Goal: Task Accomplishment & Management: Use online tool/utility

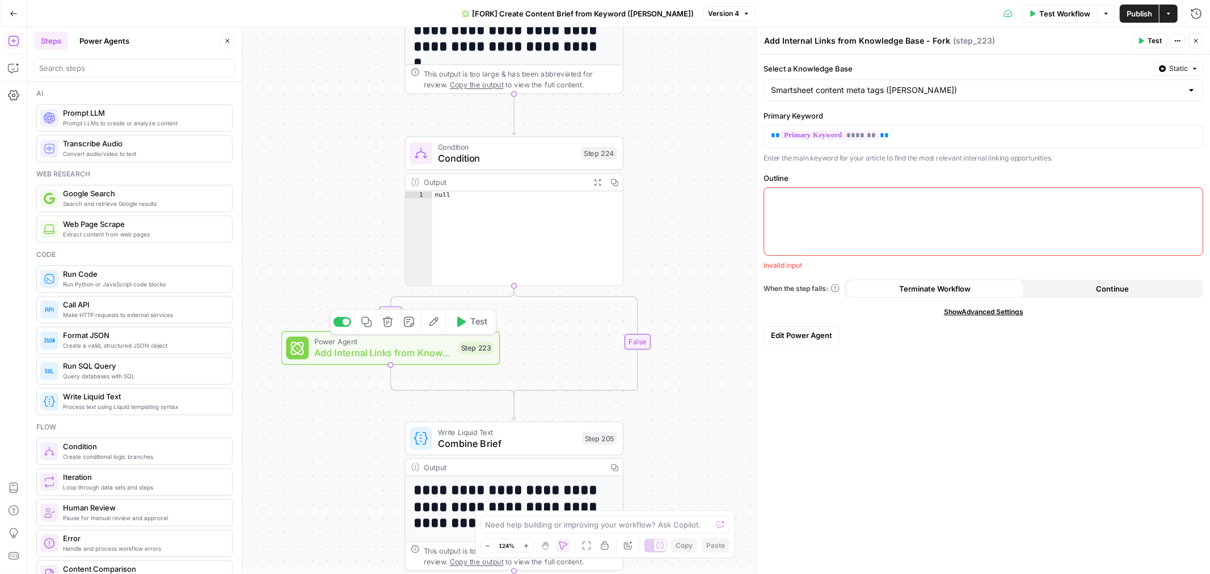
drag, startPoint x: 381, startPoint y: 356, endPoint x: 326, endPoint y: 239, distance: 128.9
click at [381, 356] on span "Add Internal Links from Knowledge Base - Fork" at bounding box center [383, 353] width 138 height 14
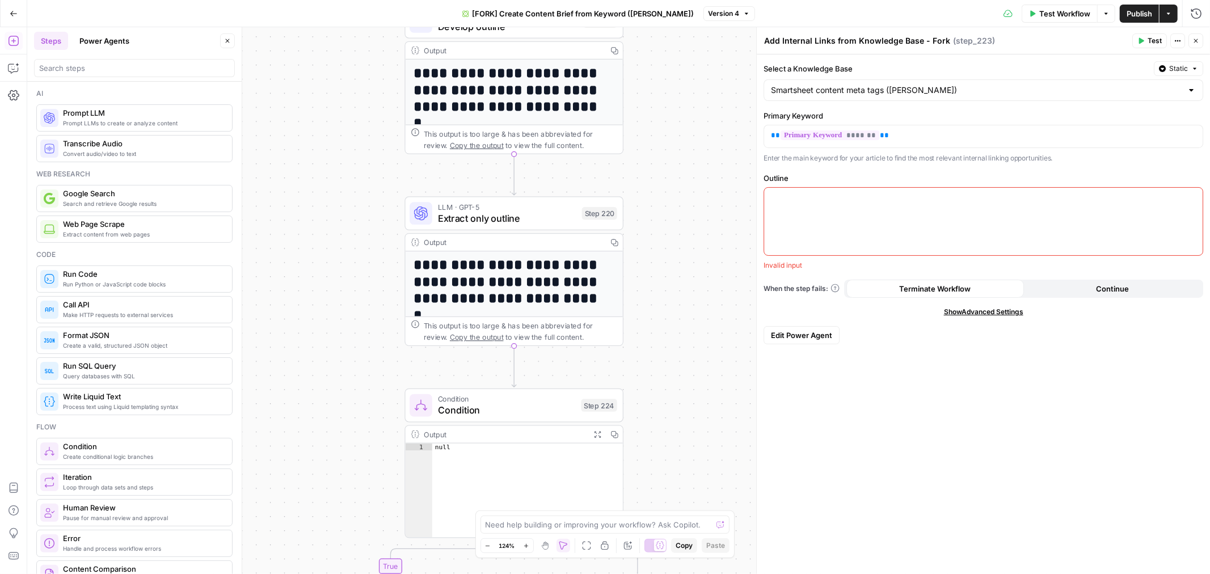
click at [489, 546] on icon "button" at bounding box center [487, 546] width 6 height 6
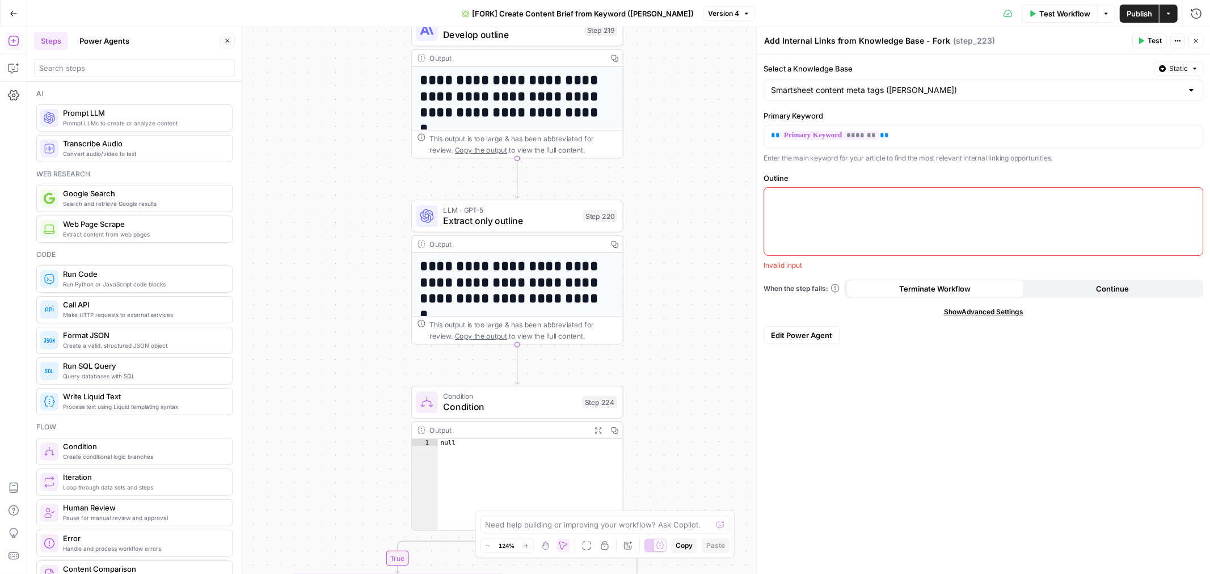
click at [489, 546] on icon "button" at bounding box center [487, 546] width 4 height 1
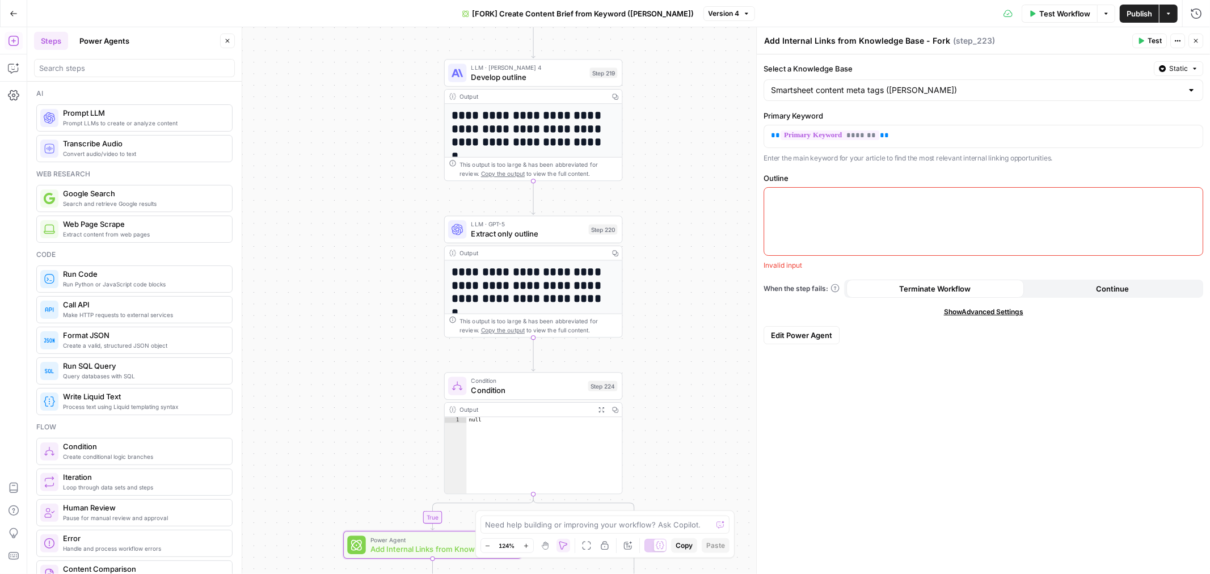
click at [488, 545] on icon "button" at bounding box center [487, 546] width 6 height 6
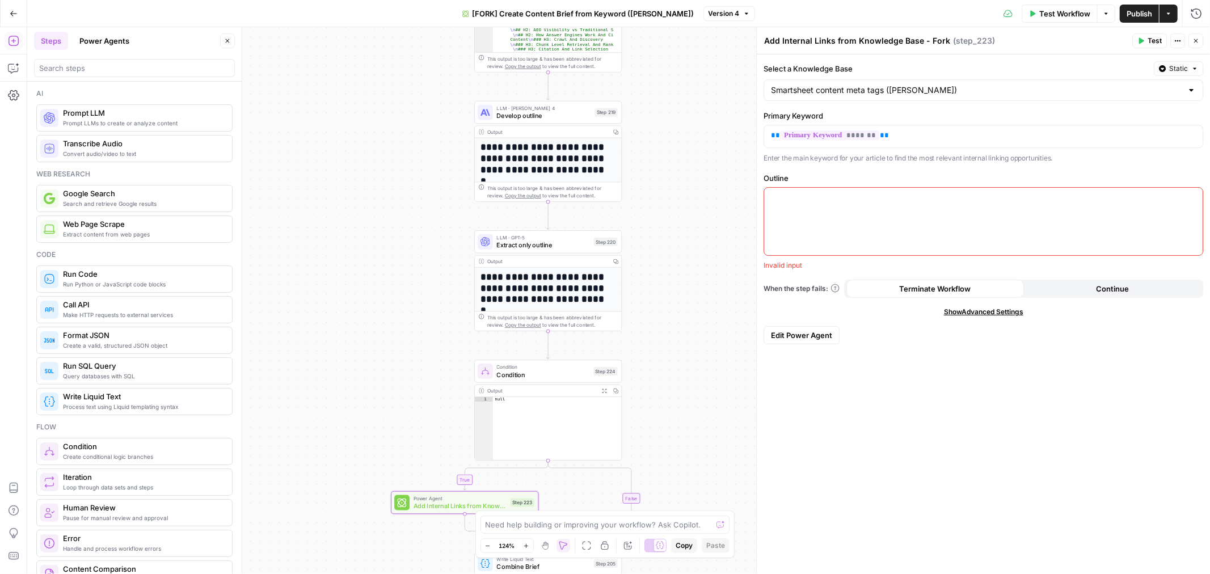
click at [488, 545] on icon "button" at bounding box center [487, 546] width 6 height 6
click at [486, 544] on icon "button" at bounding box center [487, 546] width 6 height 6
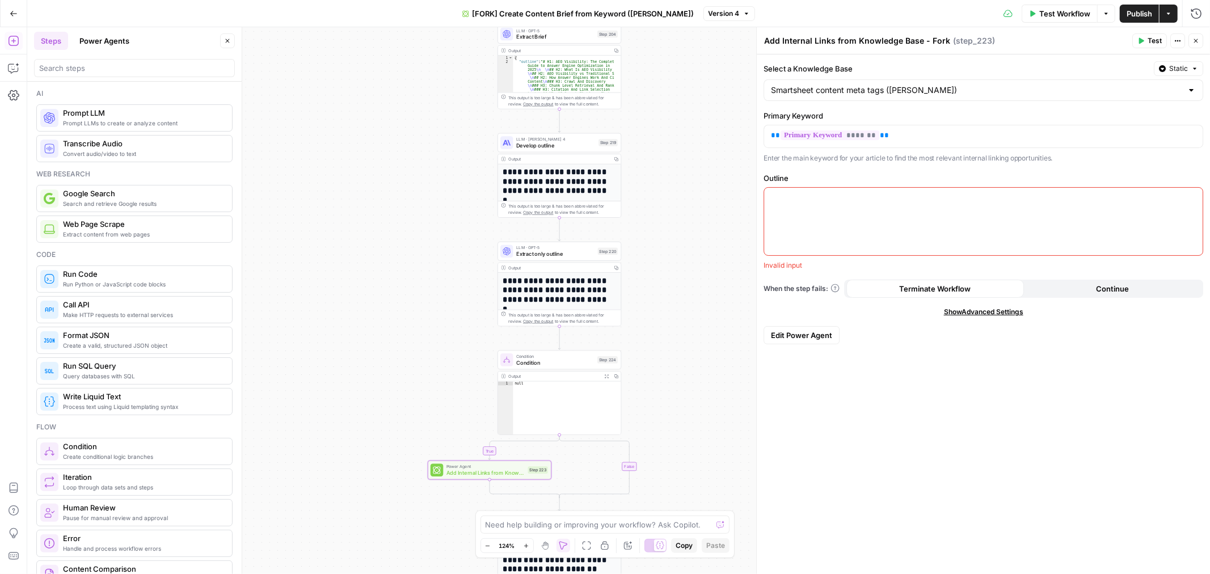
click at [483, 544] on button "Zoom Out" at bounding box center [488, 546] width 14 height 14
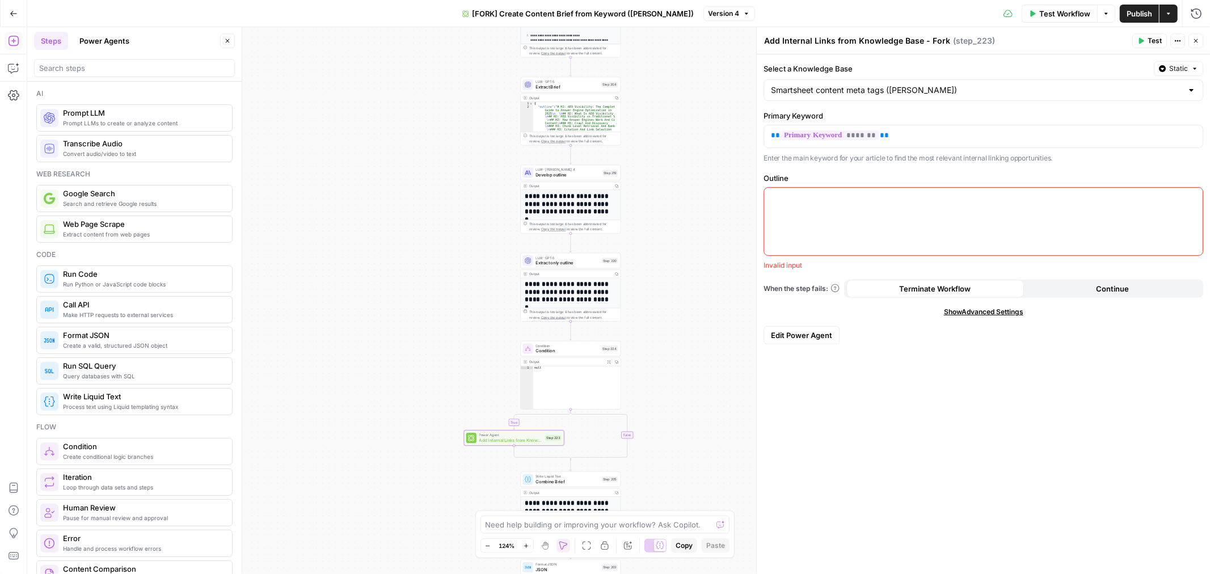
drag, startPoint x: 483, startPoint y: 544, endPoint x: 721, endPoint y: 274, distance: 359.6
click at [481, 545] on button "Zoom Out" at bounding box center [488, 546] width 14 height 14
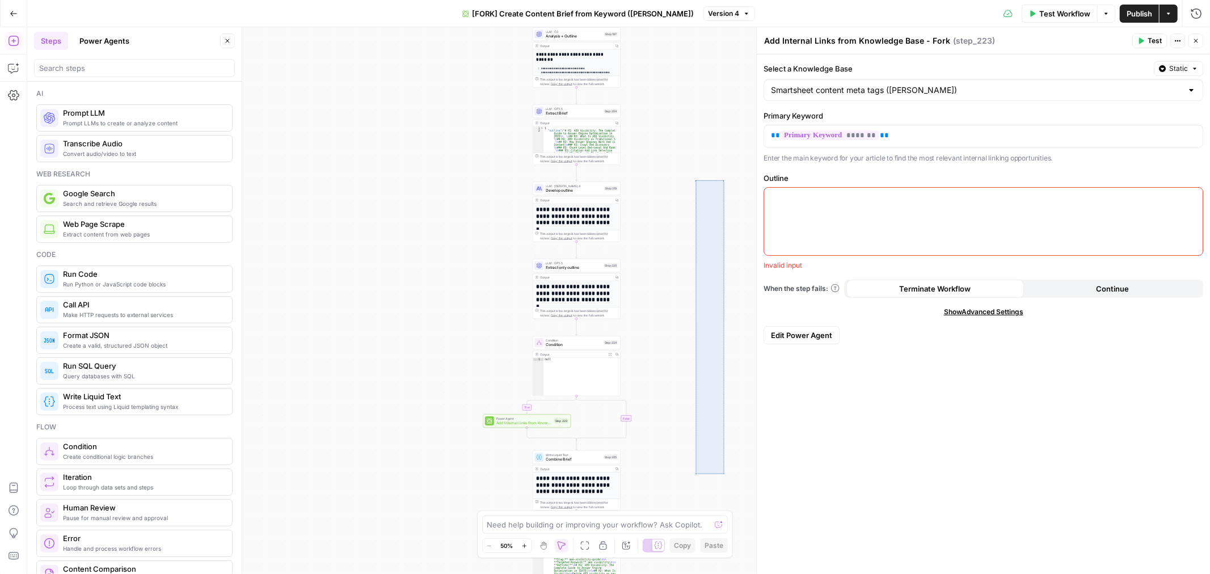
drag, startPoint x: 711, startPoint y: 417, endPoint x: 693, endPoint y: 184, distance: 234.4
click at [696, 445] on div "true false Workflow Set Inputs Inputs Google Search Perform Google Search Step …" at bounding box center [618, 300] width 1182 height 547
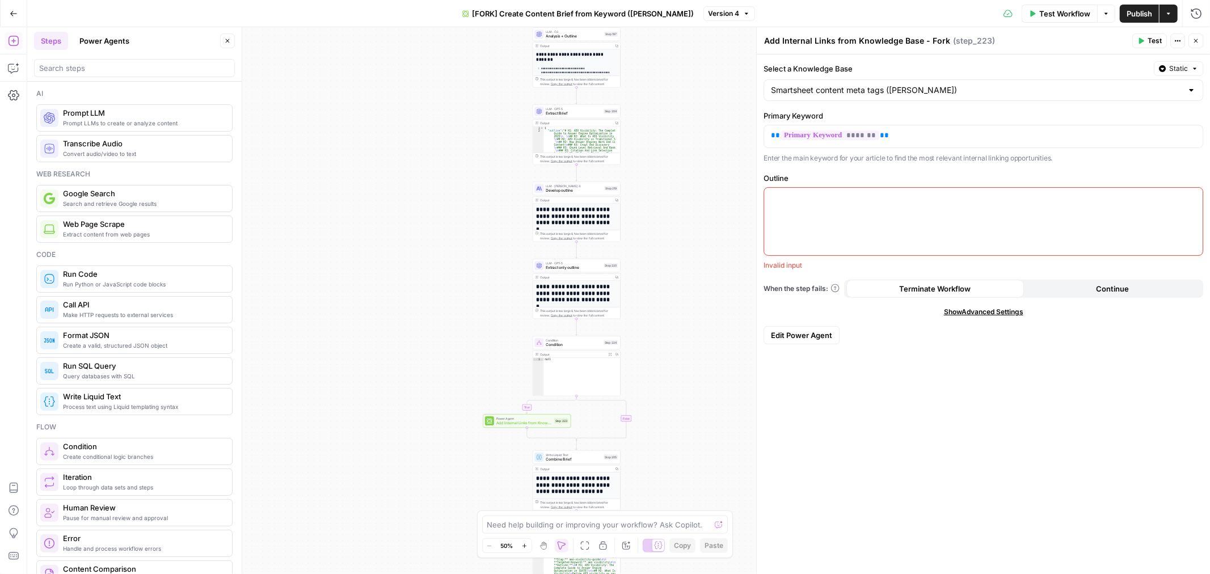
click at [695, 93] on div "true false Workflow Set Inputs Inputs Google Search Perform Google Search Step …" at bounding box center [618, 300] width 1182 height 547
drag, startPoint x: 688, startPoint y: 80, endPoint x: 692, endPoint y: 84, distance: 6.0
drag, startPoint x: 692, startPoint y: 84, endPoint x: 667, endPoint y: 55, distance: 38.2
click at [666, 57] on div "true false Workflow Set Inputs Inputs Google Search Perform Google Search Step …" at bounding box center [618, 300] width 1182 height 547
drag, startPoint x: 671, startPoint y: 55, endPoint x: 688, endPoint y: 182, distance: 128.2
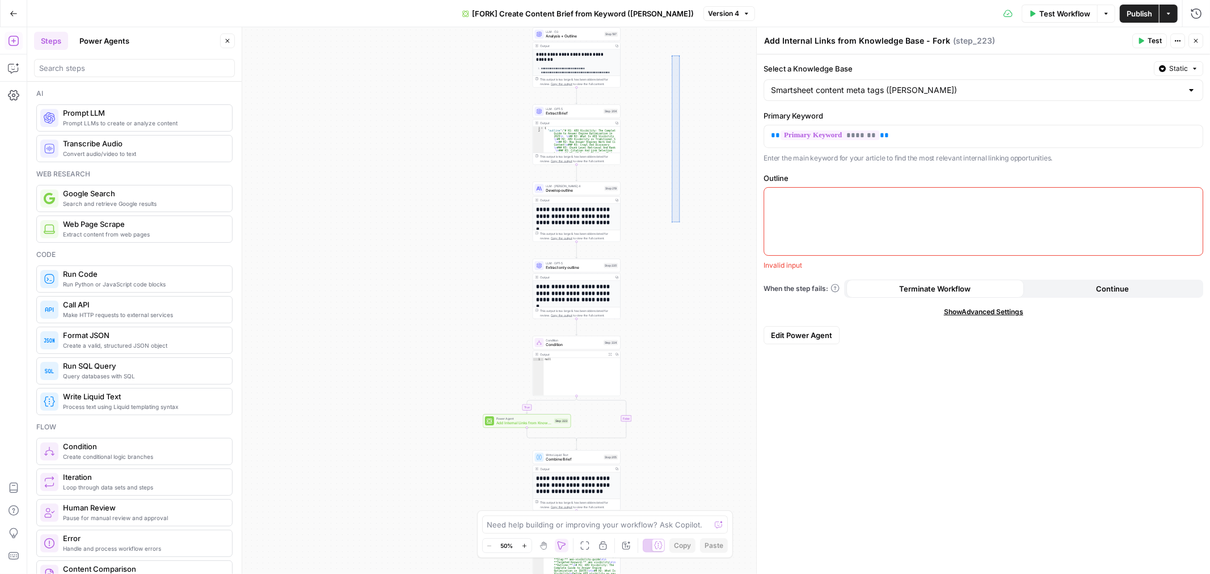
click at [678, 225] on div "true false Workflow Set Inputs Inputs Google Search Perform Google Search Step …" at bounding box center [618, 300] width 1182 height 547
drag, startPoint x: 1191, startPoint y: 40, endPoint x: 846, endPoint y: 151, distance: 362.3
click at [1192, 40] on button "Close" at bounding box center [1195, 40] width 15 height 15
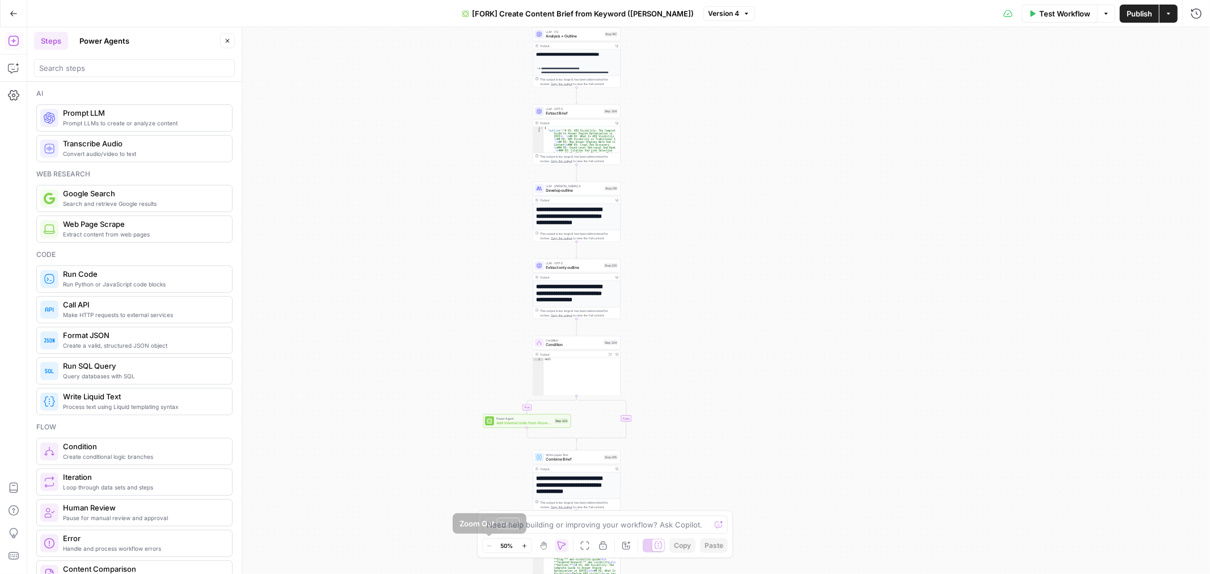
click at [865, 242] on div "true false Workflow Set Inputs Inputs Google Search Perform Google Search Step …" at bounding box center [618, 300] width 1182 height 547
drag, startPoint x: 899, startPoint y: 185, endPoint x: 851, endPoint y: 150, distance: 59.7
click at [871, 163] on div "true false Workflow Set Inputs Inputs Google Search Perform Google Search Step …" at bounding box center [618, 300] width 1182 height 547
drag, startPoint x: 851, startPoint y: 150, endPoint x: 719, endPoint y: 360, distance: 247.5
click at [749, 567] on div "true false Workflow Set Inputs Inputs Google Search Perform Google Search Step …" at bounding box center [618, 300] width 1182 height 547
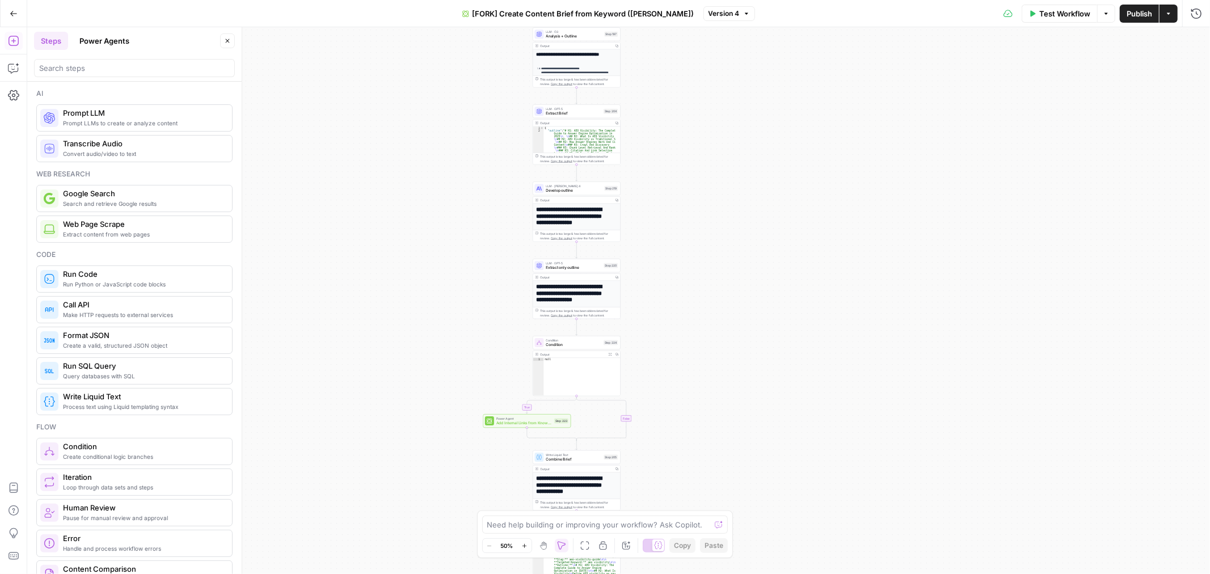
click at [760, 189] on div "true false Workflow Set Inputs Inputs Google Search Perform Google Search Step …" at bounding box center [618, 300] width 1182 height 547
click at [785, 216] on div "true false Workflow Set Inputs Inputs Google Search Perform Google Search Step …" at bounding box center [618, 300] width 1182 height 547
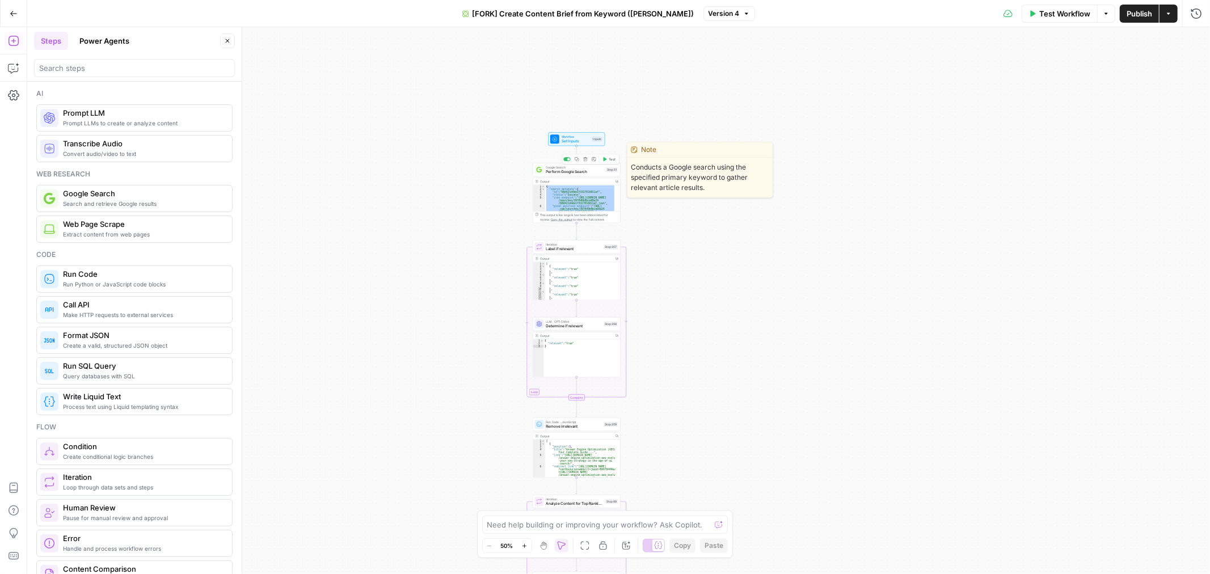
click at [557, 176] on div "Google Search Perform Google Search Step 51 Copy step Delete step Edit Note Test" at bounding box center [577, 170] width 88 height 14
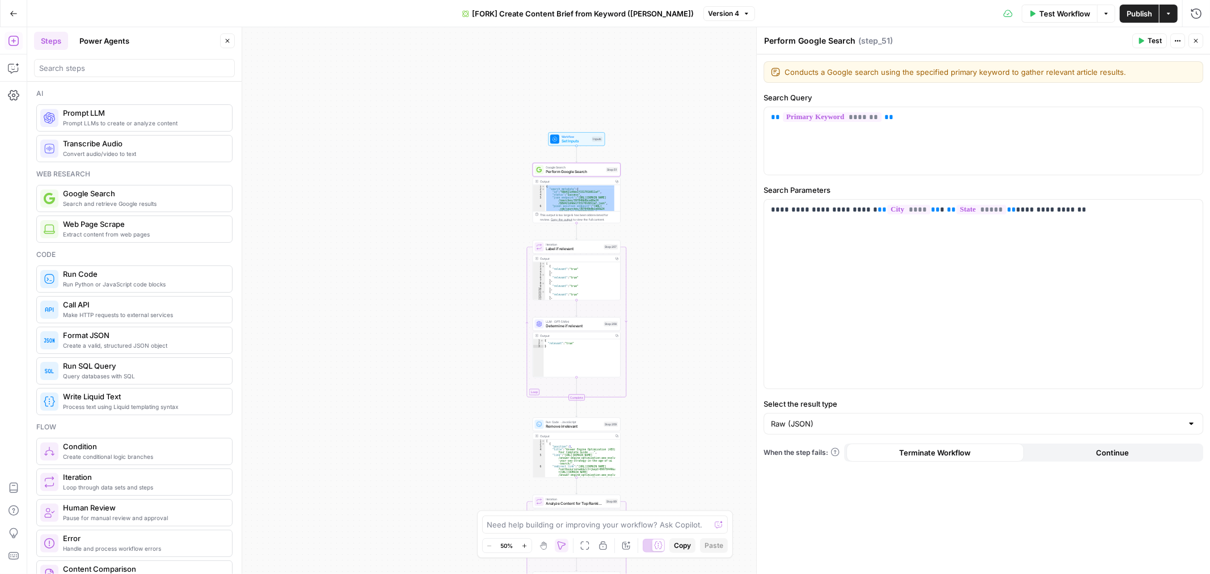
click at [522, 543] on icon "button" at bounding box center [524, 546] width 6 height 6
click at [523, 544] on icon "button" at bounding box center [524, 546] width 6 height 6
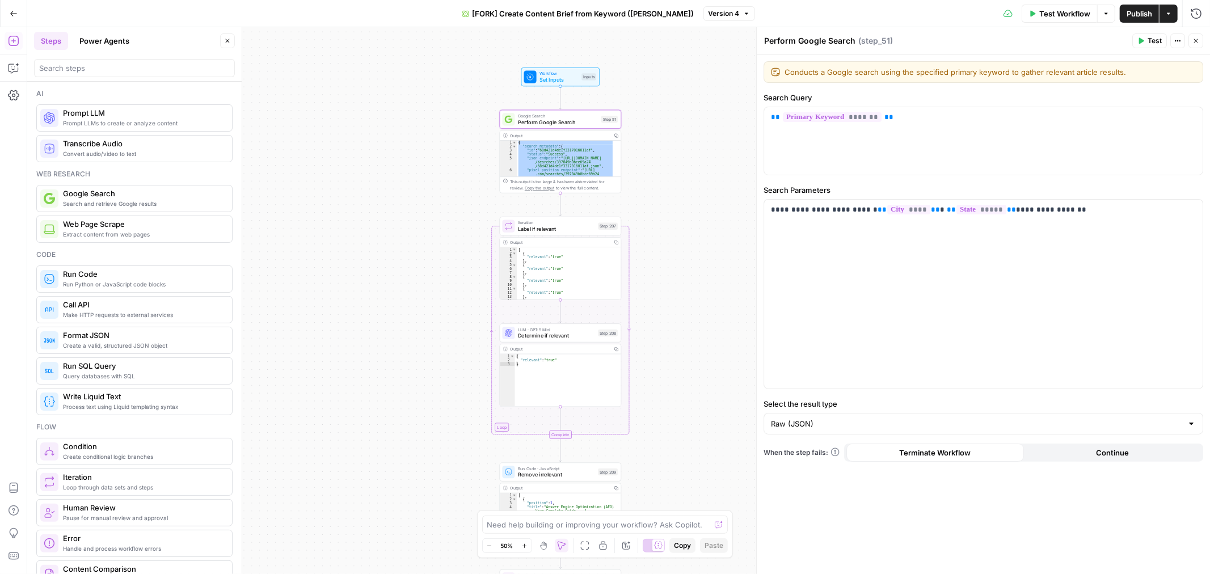
click at [523, 544] on icon "button" at bounding box center [524, 546] width 6 height 6
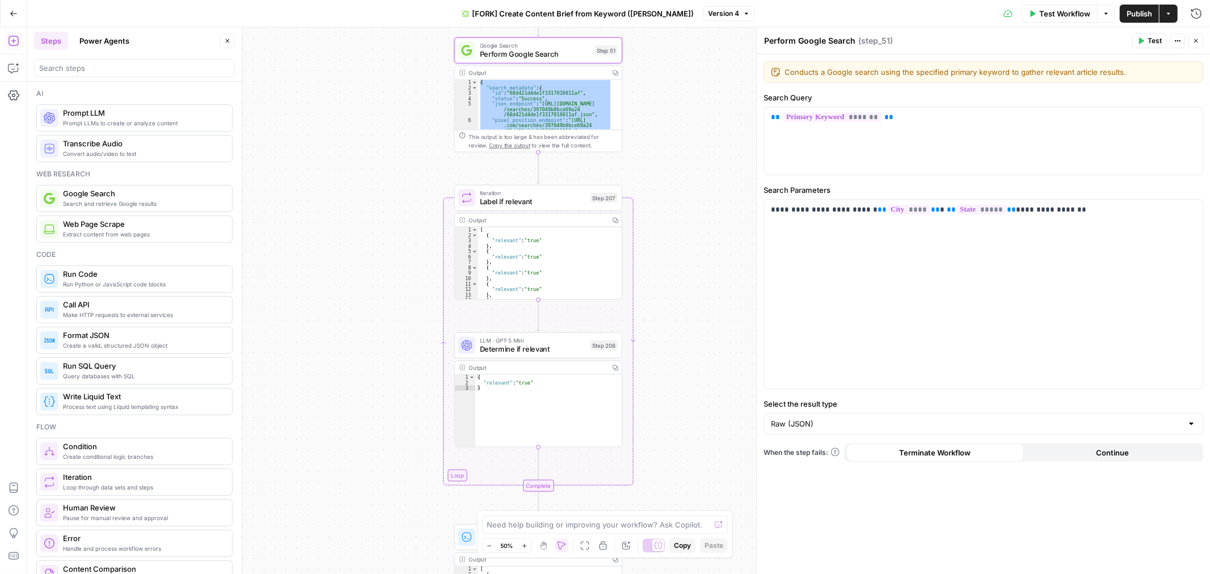
click at [523, 544] on icon "button" at bounding box center [524, 546] width 6 height 6
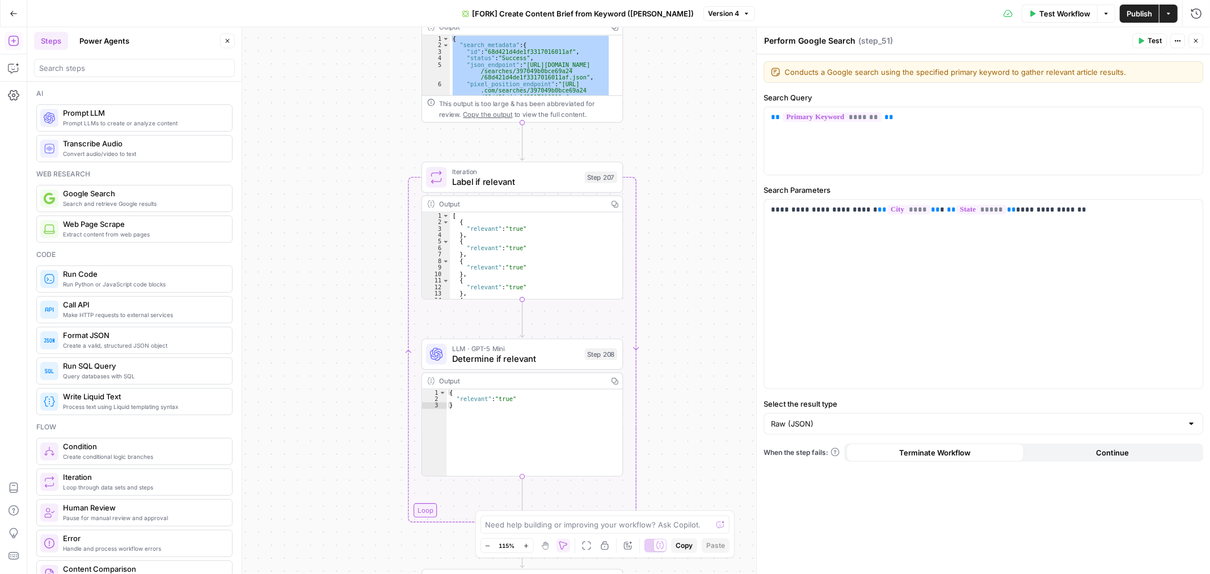
click at [543, 546] on icon "button" at bounding box center [544, 545] width 9 height 9
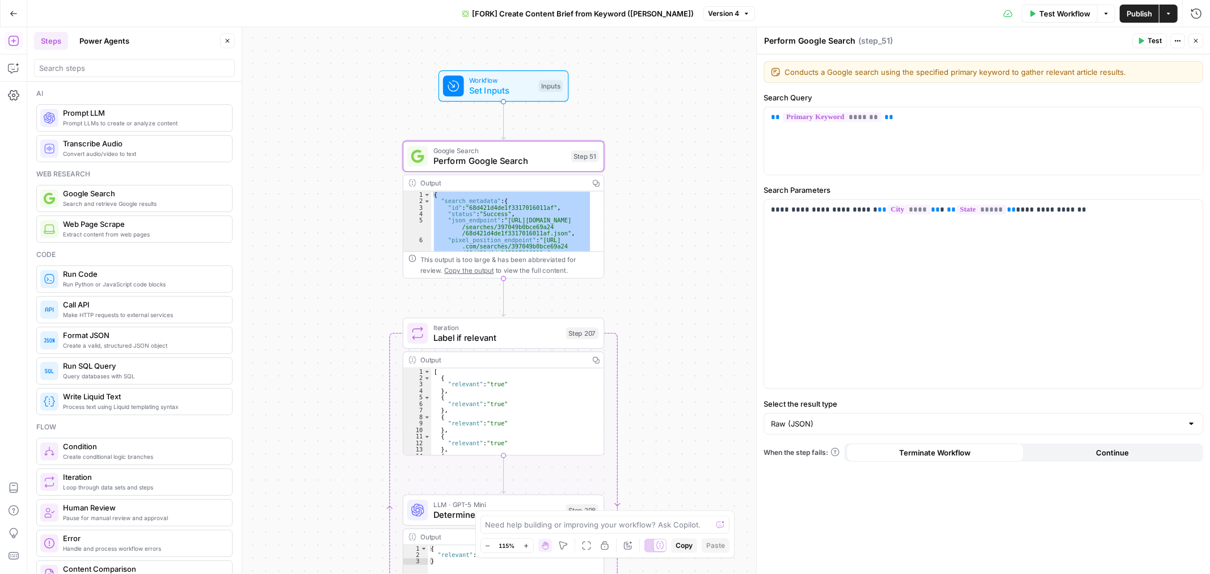
drag, startPoint x: 725, startPoint y: 298, endPoint x: 716, endPoint y: 354, distance: 57.4
click at [716, 354] on div "true false Workflow Set Inputs Inputs Google Search Perform Google Search Step …" at bounding box center [618, 300] width 1182 height 547
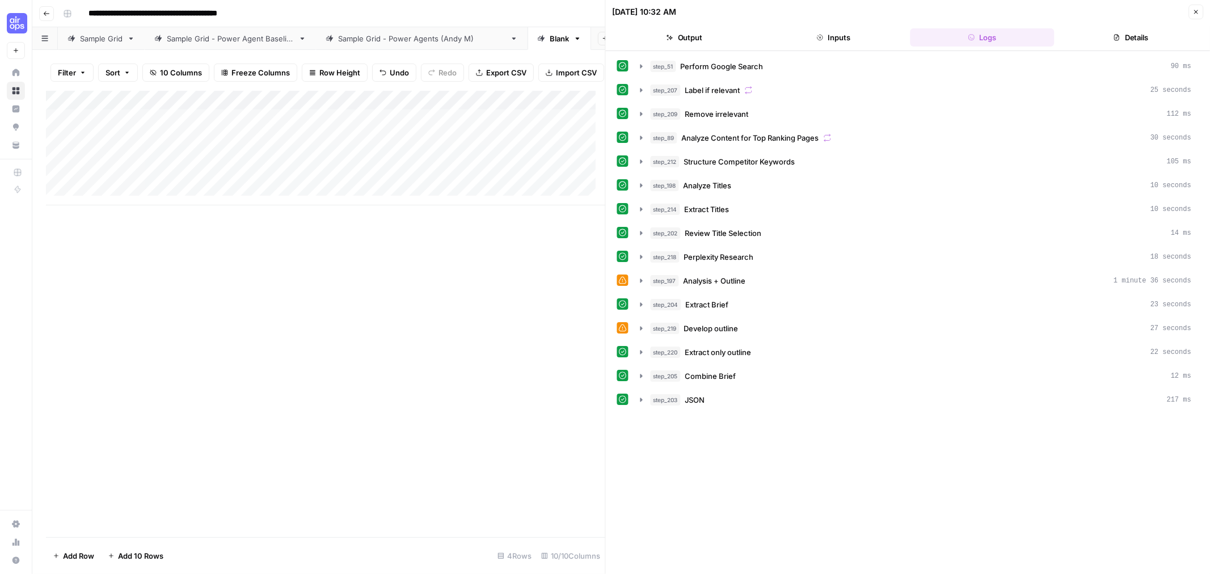
drag, startPoint x: 1193, startPoint y: 12, endPoint x: 833, endPoint y: 152, distance: 386.4
click at [1192, 12] on icon "button" at bounding box center [1195, 12] width 7 height 7
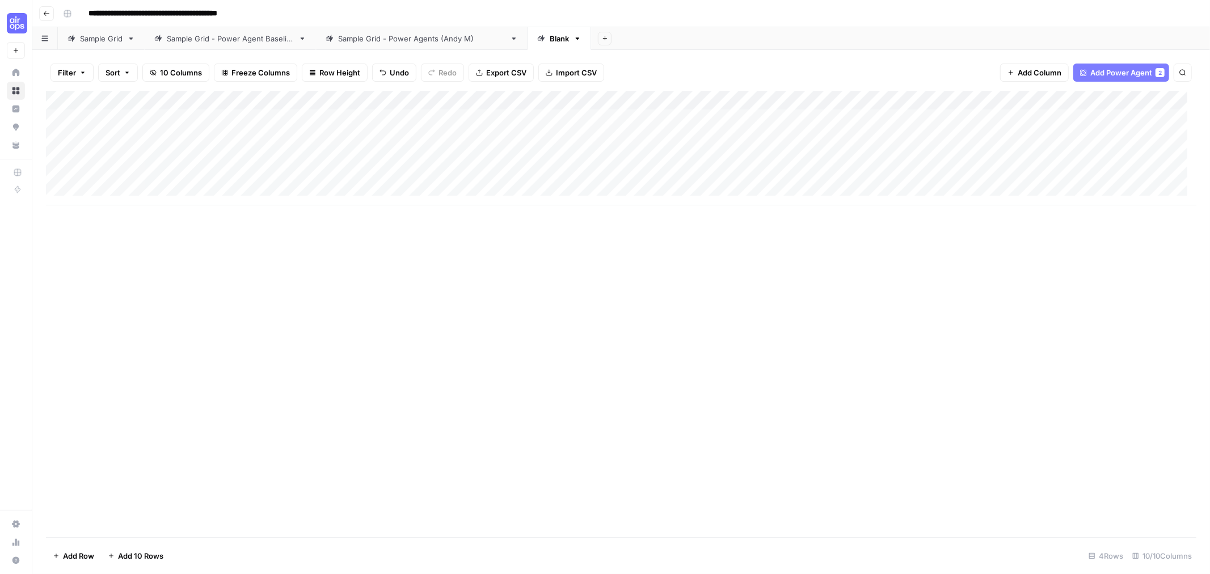
click at [359, 100] on div "Add Column" at bounding box center [621, 148] width 1150 height 115
click at [501, 295] on div "Add Column" at bounding box center [621, 314] width 1150 height 446
click at [364, 115] on div "Add Column" at bounding box center [621, 148] width 1150 height 115
click at [365, 114] on div "Add Column" at bounding box center [621, 148] width 1150 height 115
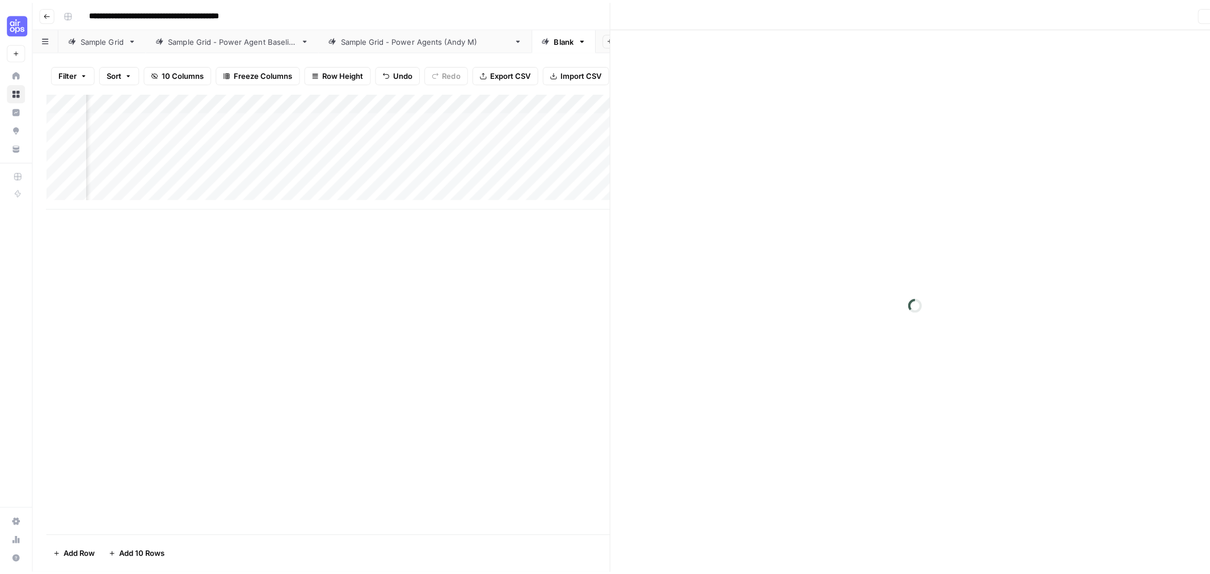
scroll to position [0, 115]
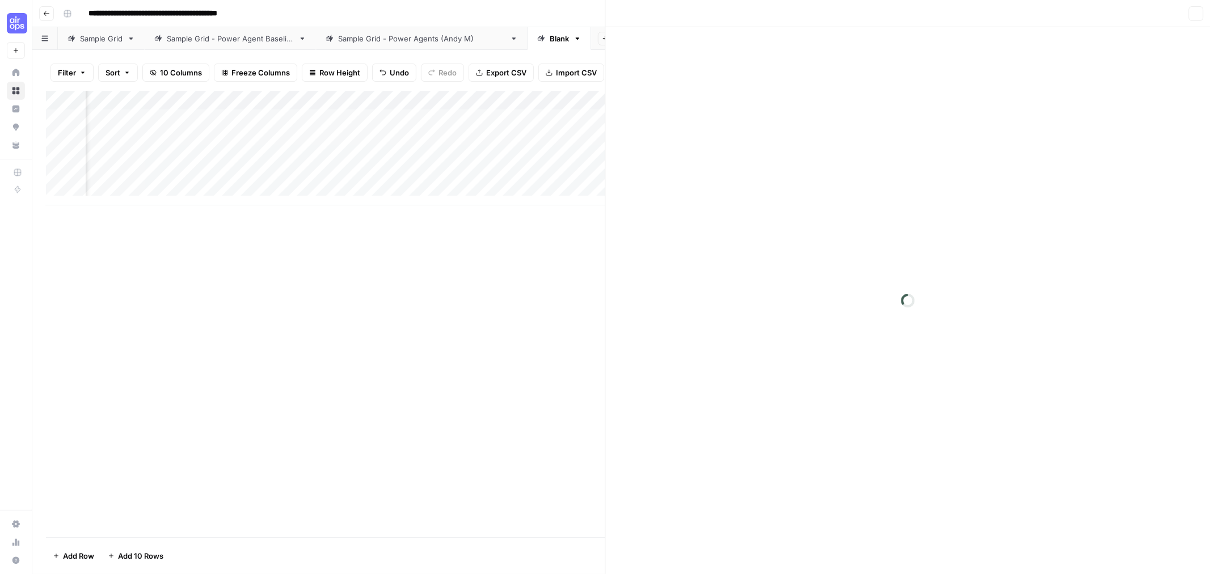
click at [398, 120] on div at bounding box center [358, 118] width 104 height 21
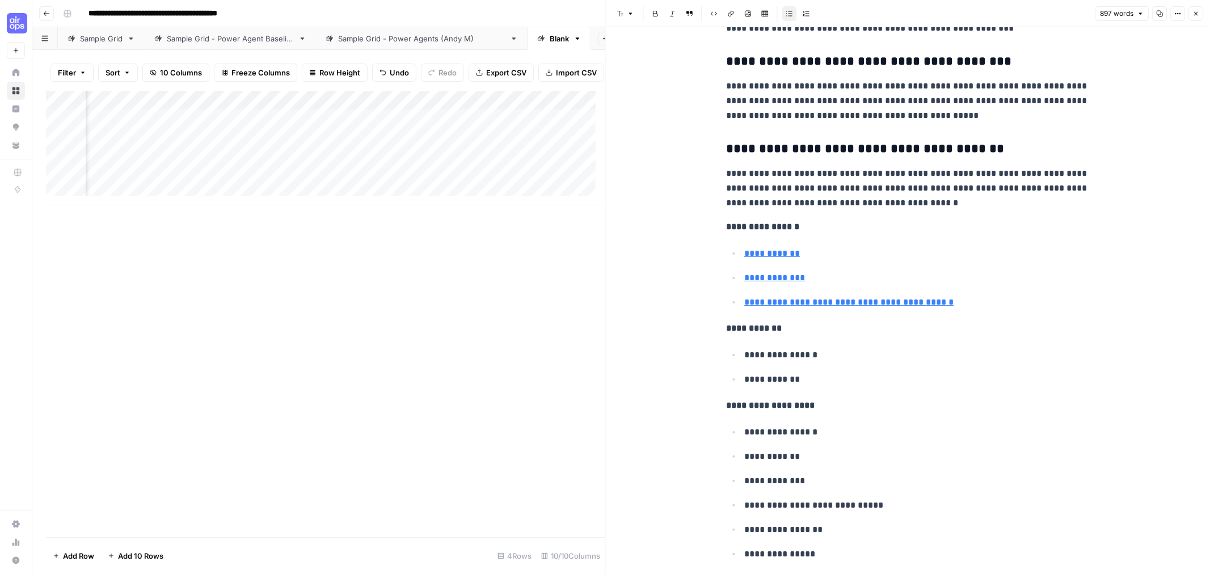
scroll to position [3085, 0]
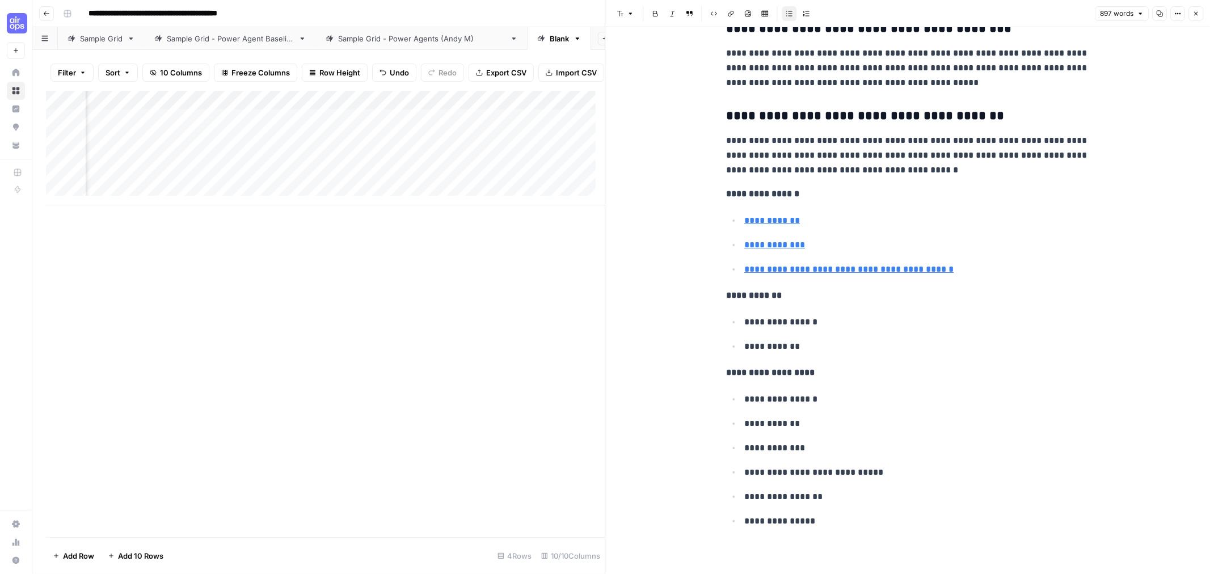
type input "https://search.google/ai-in-search/"
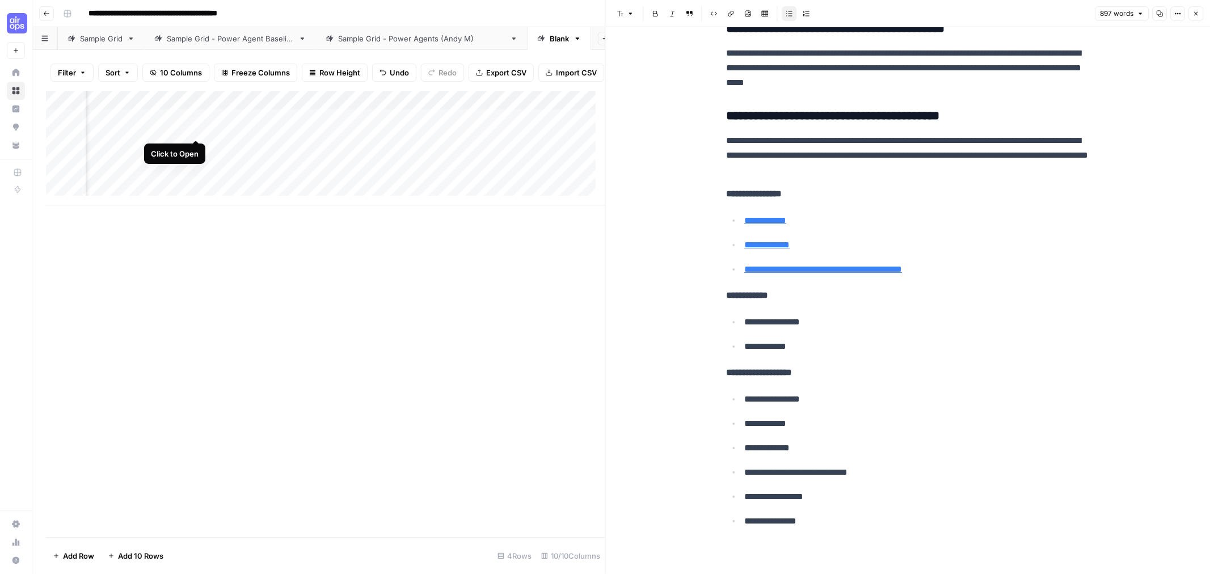
click at [195, 127] on div "Add Column" at bounding box center [325, 148] width 559 height 115
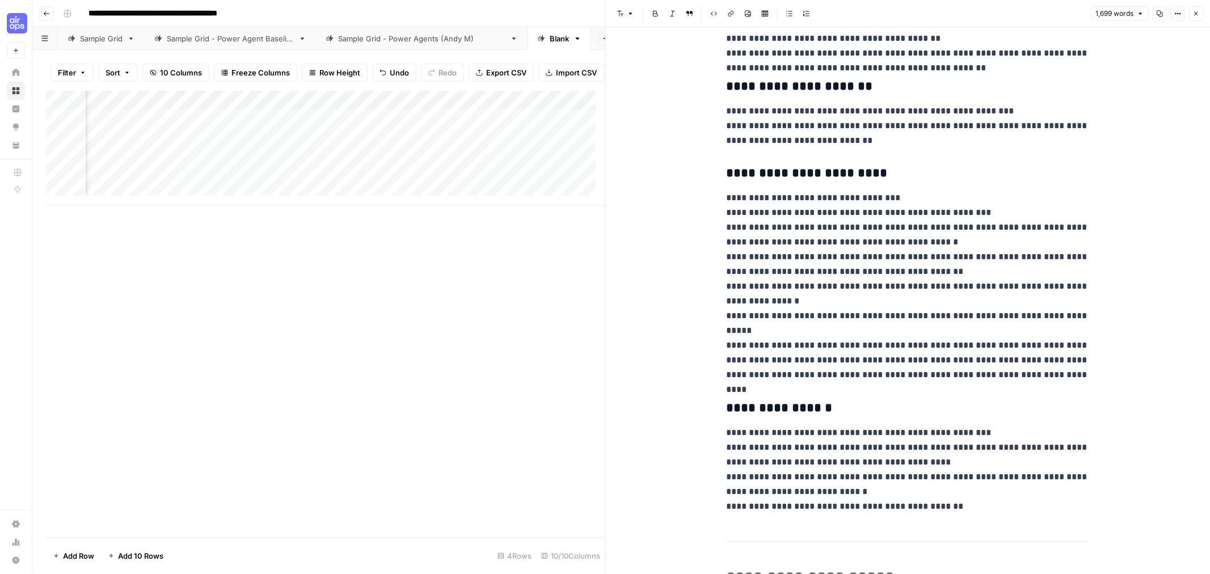
scroll to position [756, 0]
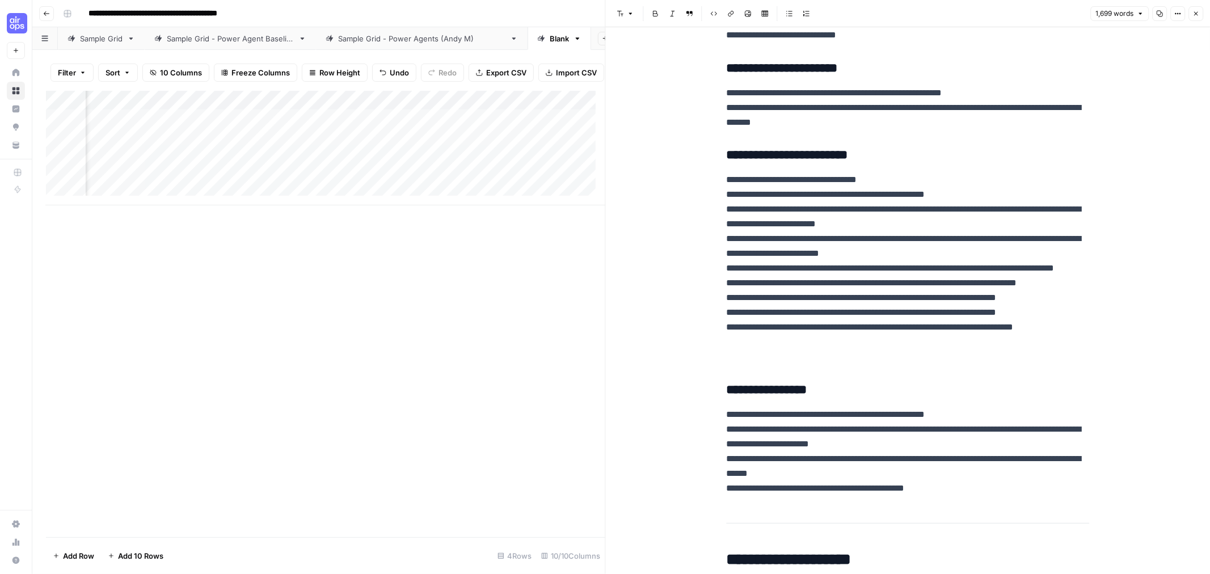
click at [295, 128] on div "Add Column" at bounding box center [325, 148] width 559 height 115
click at [264, 129] on div "Add Column" at bounding box center [325, 148] width 559 height 115
drag, startPoint x: 286, startPoint y: 174, endPoint x: 369, endPoint y: 146, distance: 87.3
click at [294, 169] on div "Add Column" at bounding box center [325, 148] width 559 height 115
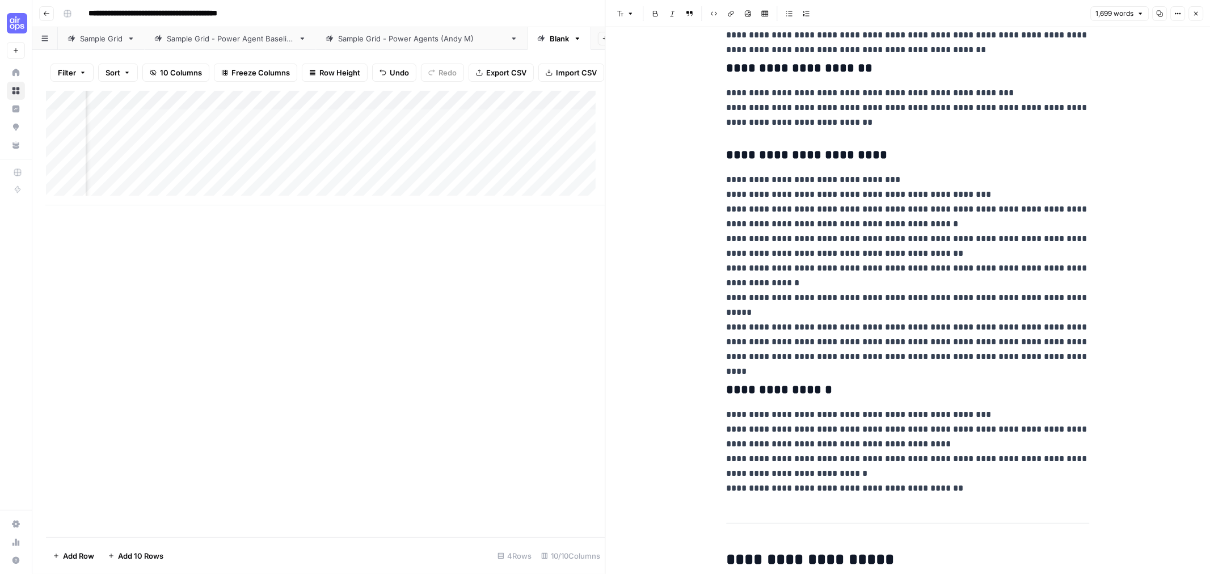
click at [364, 129] on div "Add Column" at bounding box center [325, 148] width 559 height 115
click at [365, 129] on div "Add Column" at bounding box center [325, 148] width 559 height 115
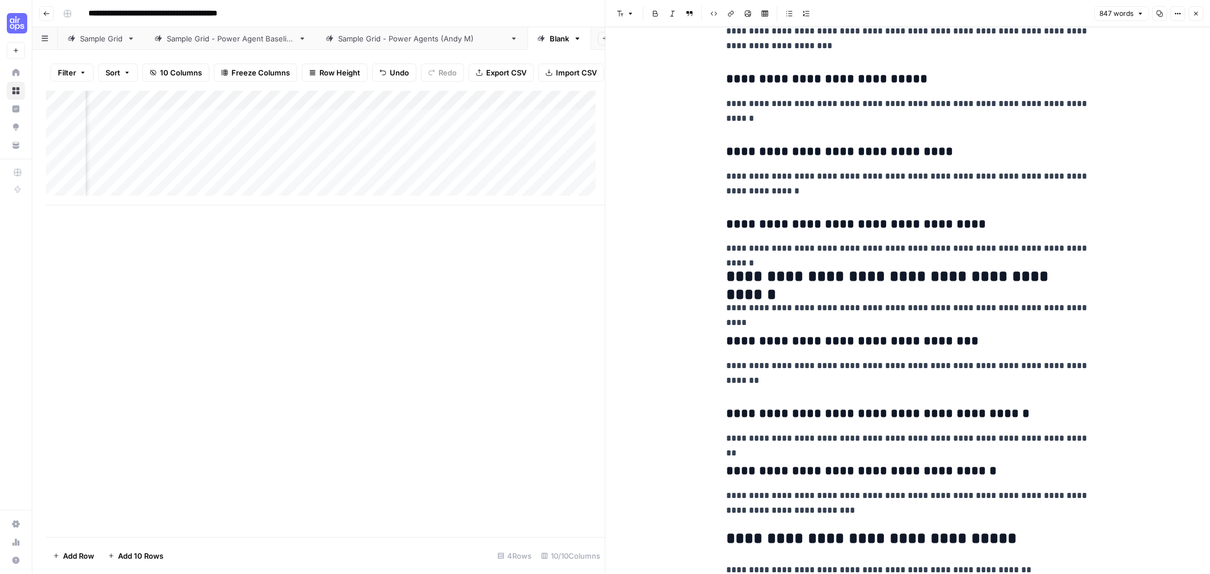
scroll to position [756, 0]
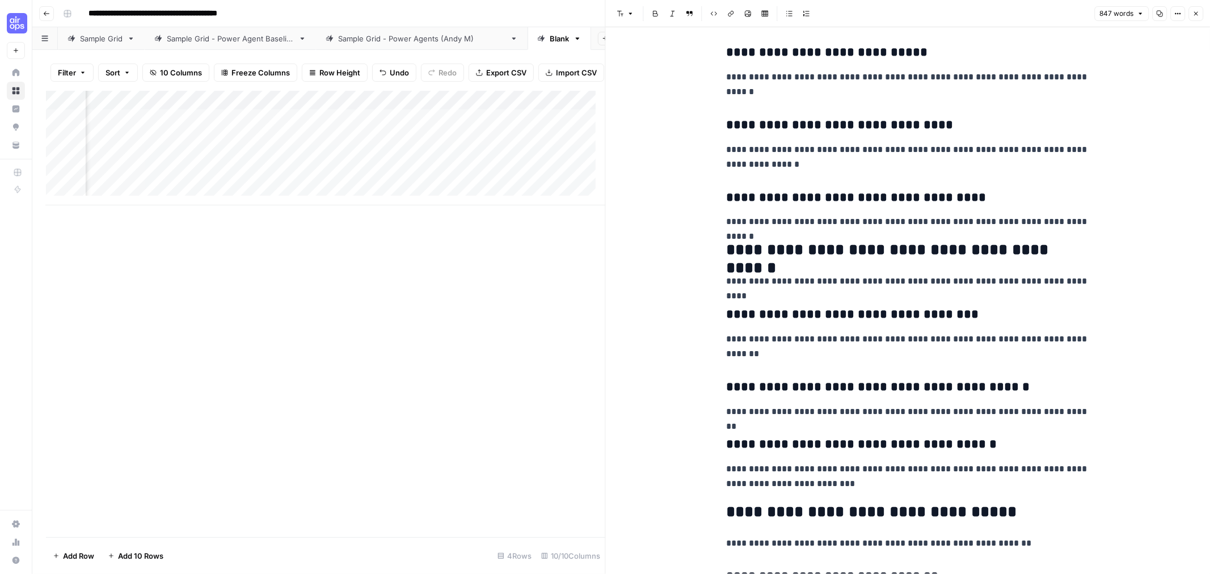
click at [446, 130] on div "Add Column" at bounding box center [325, 148] width 559 height 115
click at [378, 129] on div "Add Column" at bounding box center [325, 148] width 559 height 115
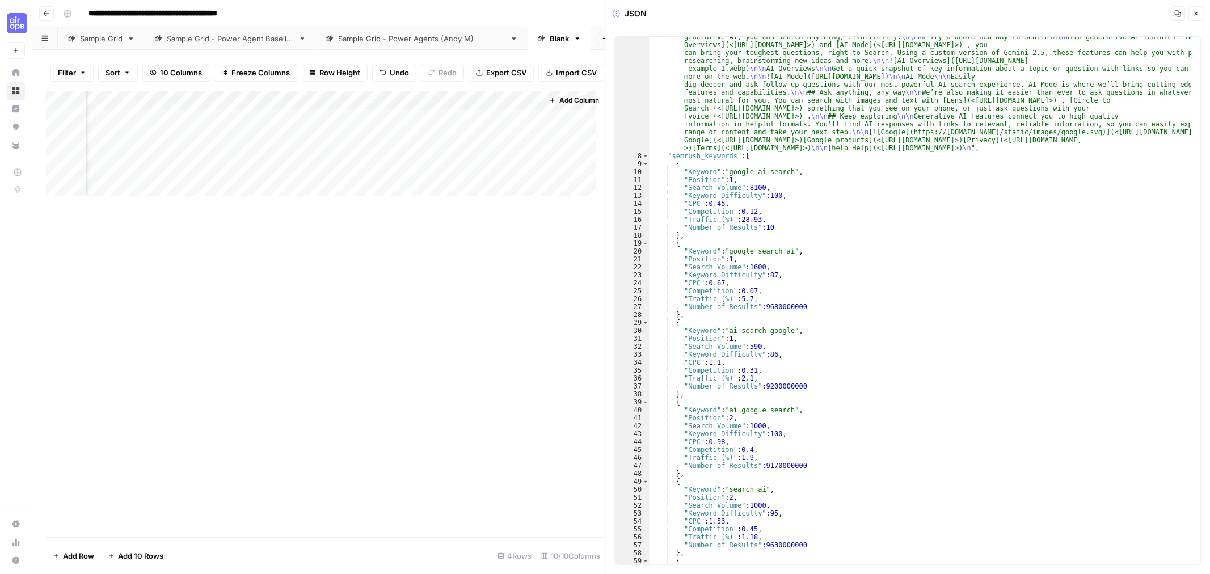
scroll to position [40, 0]
drag, startPoint x: 727, startPoint y: 175, endPoint x: 787, endPoint y: 167, distance: 60.0
click at [787, 167] on div ""content" : "# AI in search \n\n AI in search \n\n [Download the app](<https://…" at bounding box center [920, 352] width 542 height 670
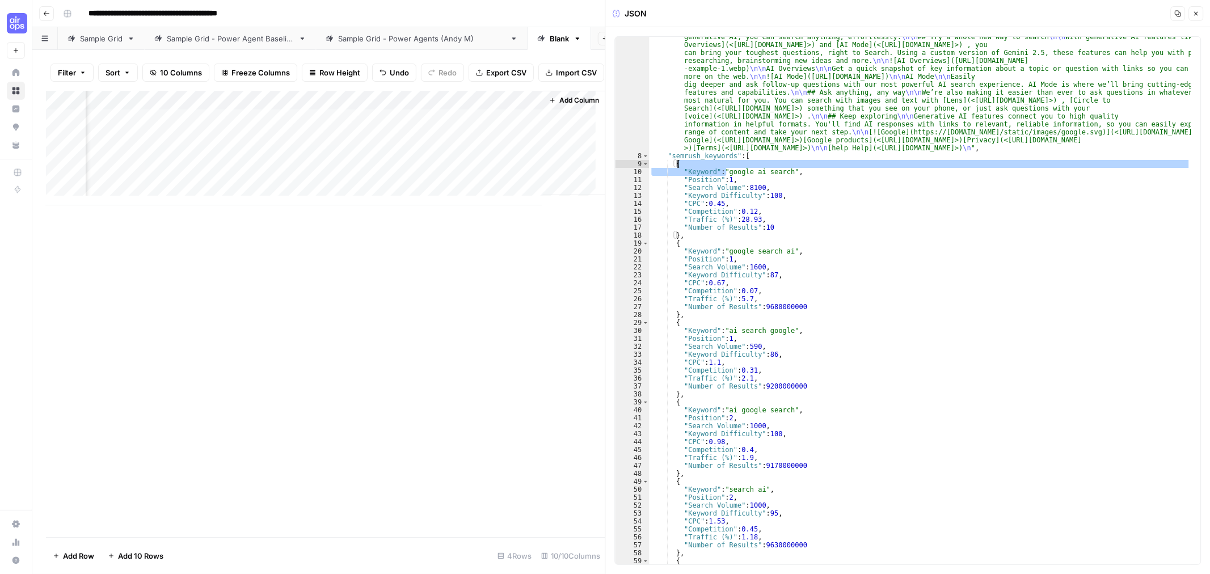
click at [809, 185] on div ""content" : "# AI in search \n\n AI in search \n\n [Download the app](<https://…" at bounding box center [920, 352] width 542 height 670
type textarea "**********"
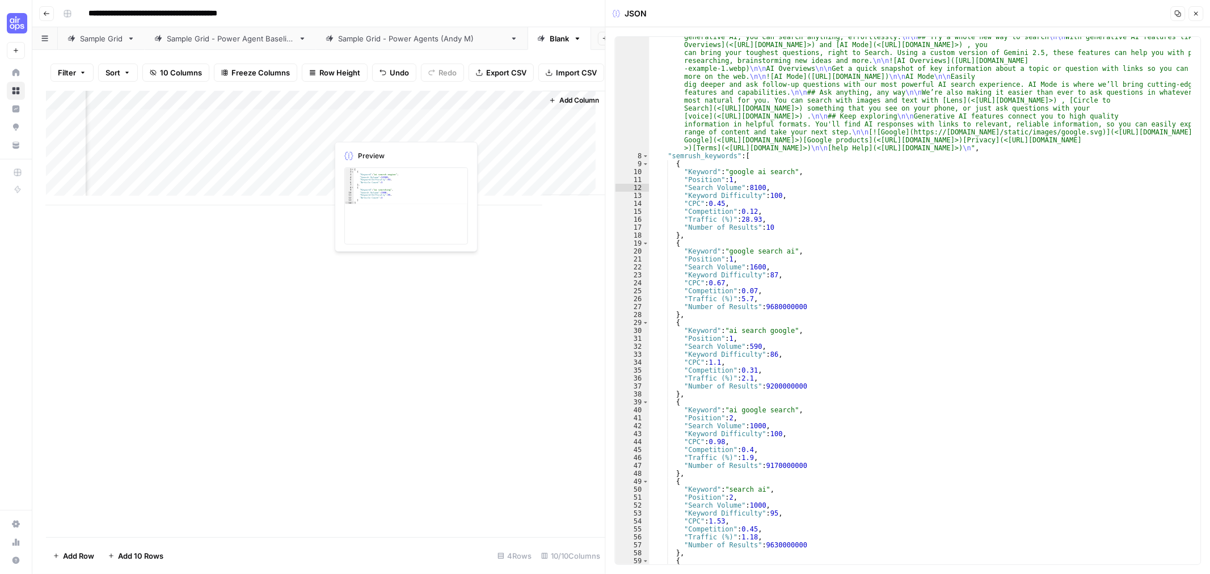
click at [364, 126] on div "Add Column" at bounding box center [325, 148] width 559 height 115
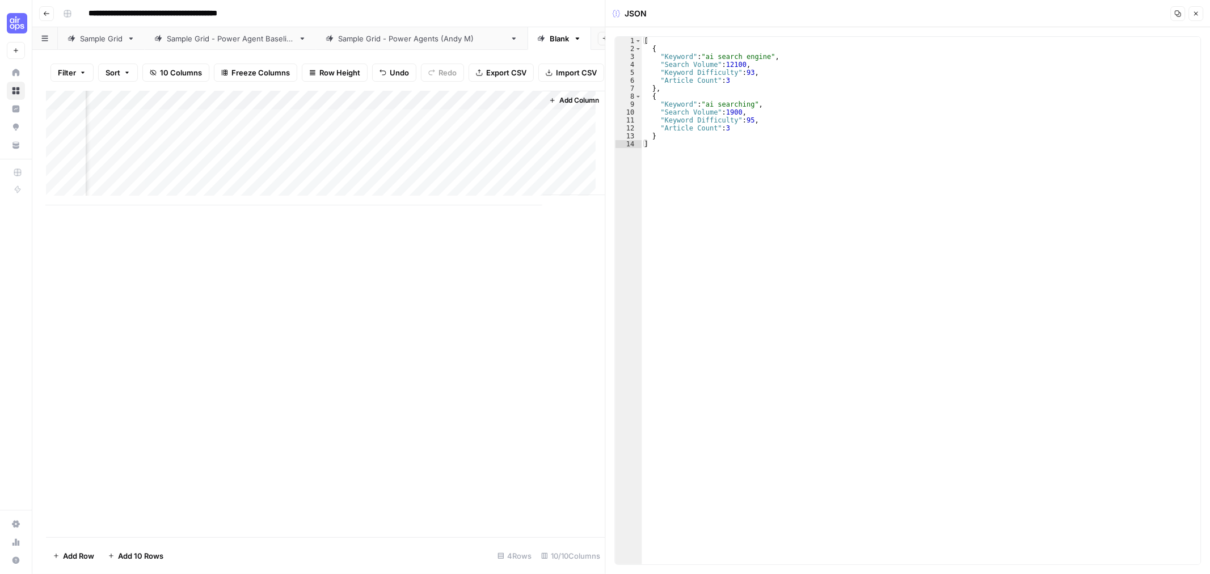
click at [453, 129] on div "Add Column" at bounding box center [325, 148] width 559 height 115
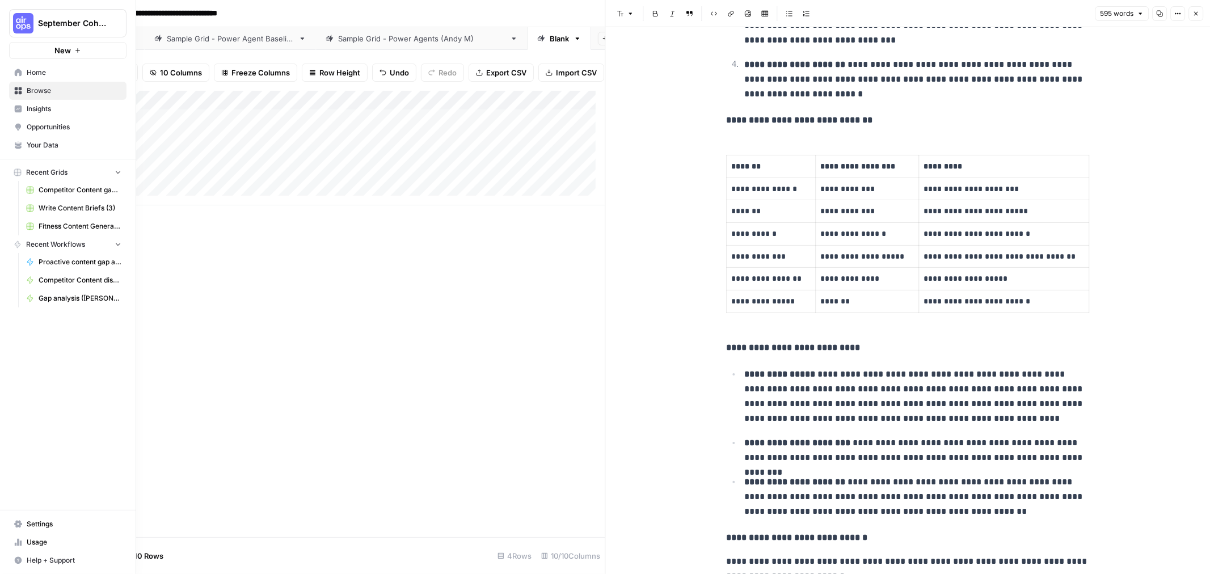
click at [15, 76] on link "Home" at bounding box center [67, 73] width 117 height 18
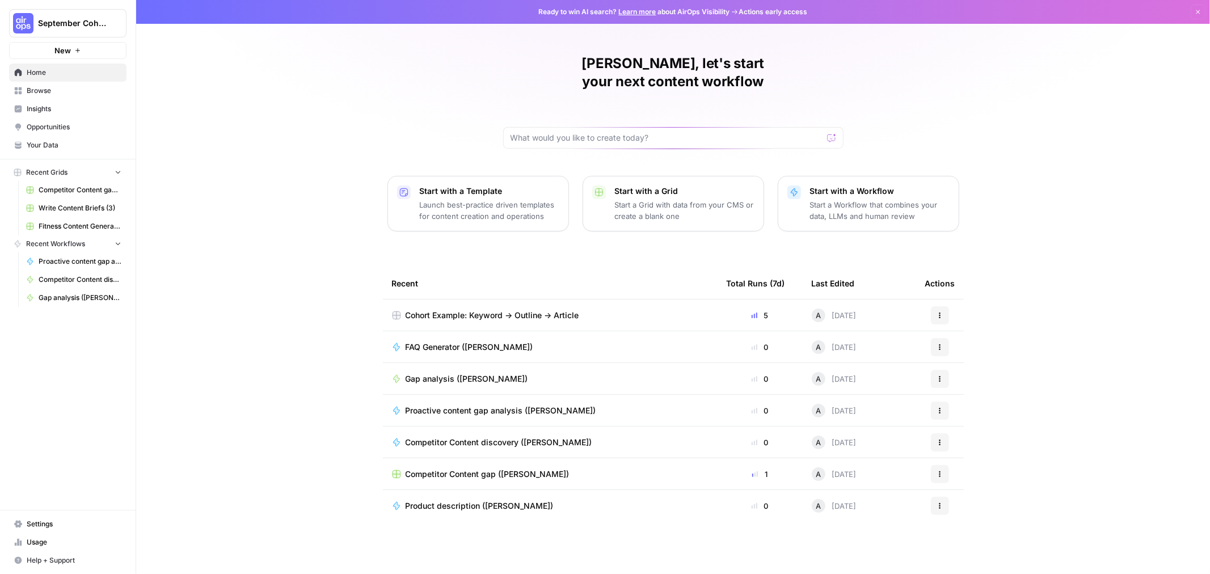
click at [438, 373] on span "Gap analysis ([PERSON_NAME])" at bounding box center [466, 378] width 122 height 11
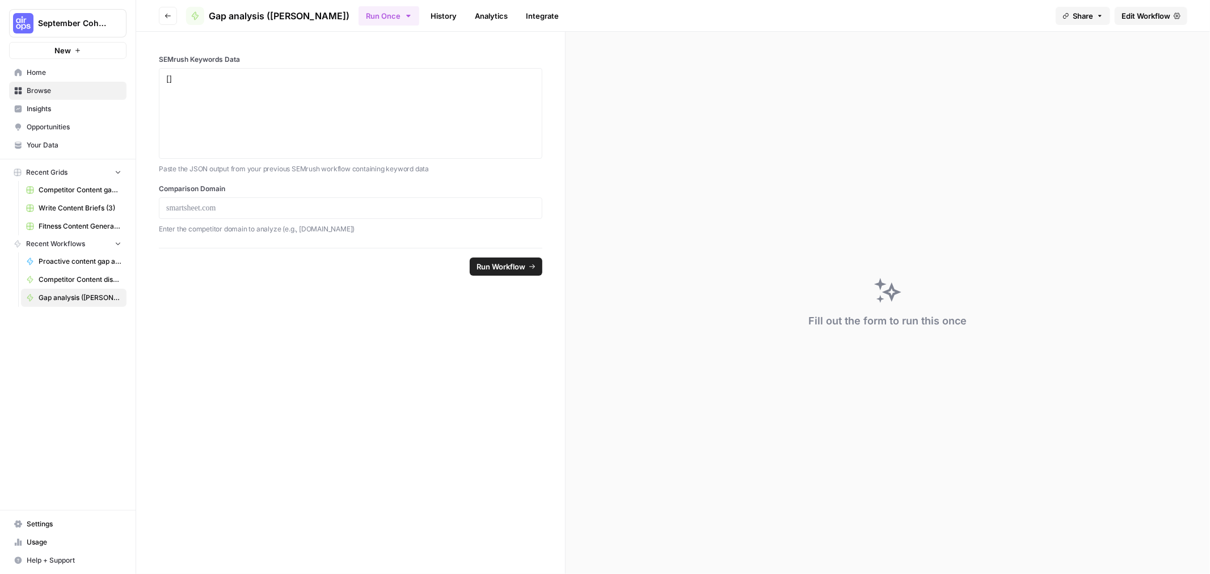
click at [1143, 20] on span "Edit Workflow" at bounding box center [1145, 15] width 49 height 11
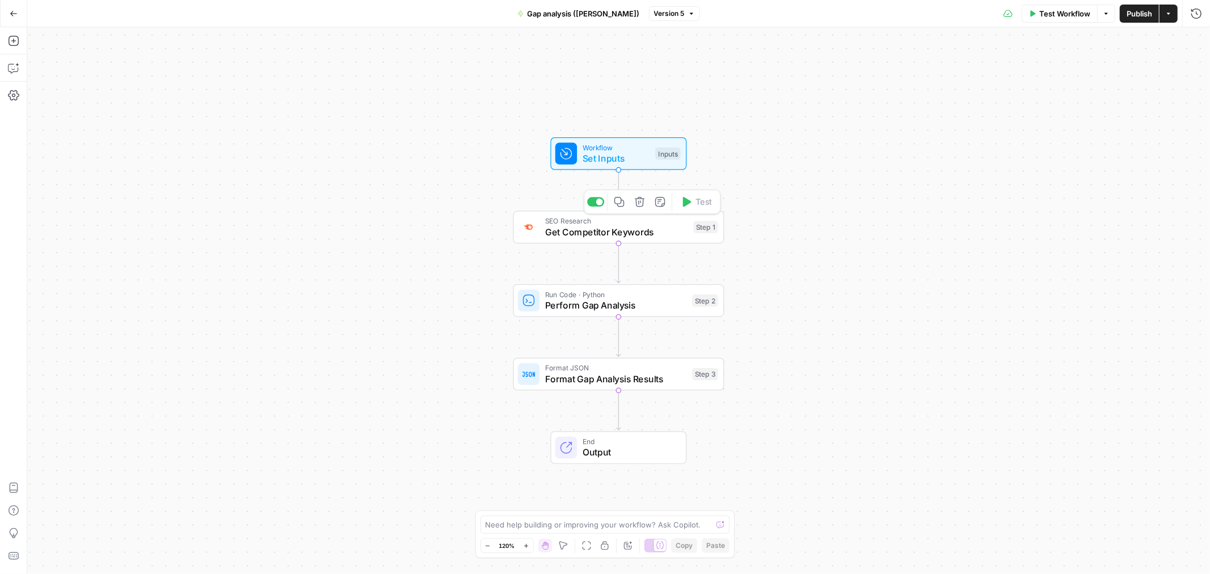
click at [633, 239] on div "SEO Research Get Competitor Keywords Step 1 Copy step Delete step Add Note Test" at bounding box center [618, 227] width 211 height 33
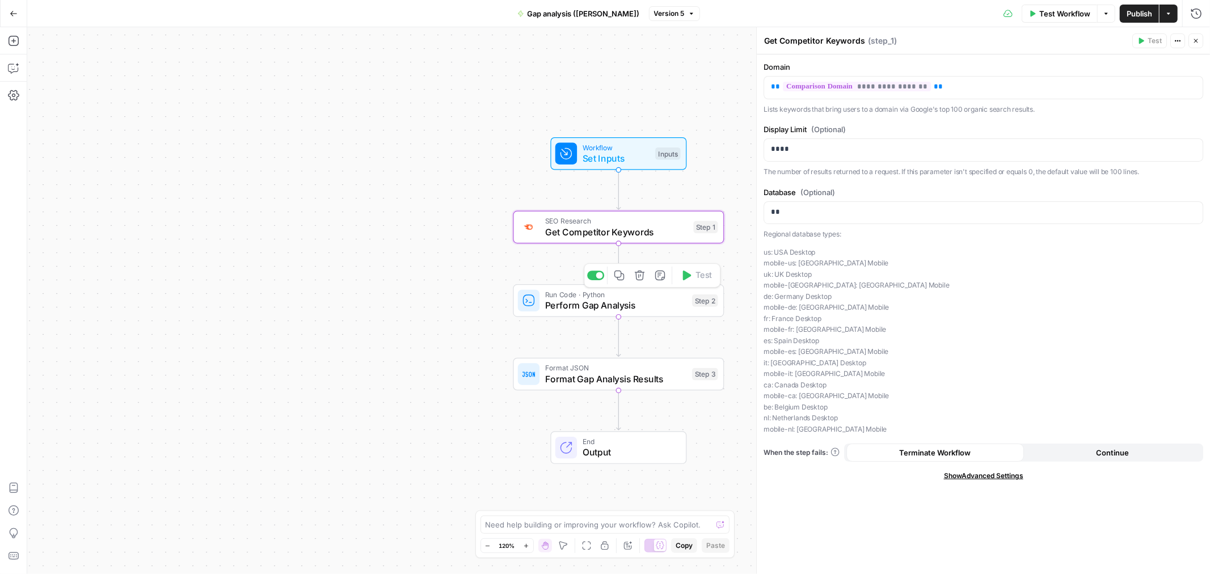
click at [615, 301] on span "Perform Gap Analysis" at bounding box center [616, 305] width 142 height 14
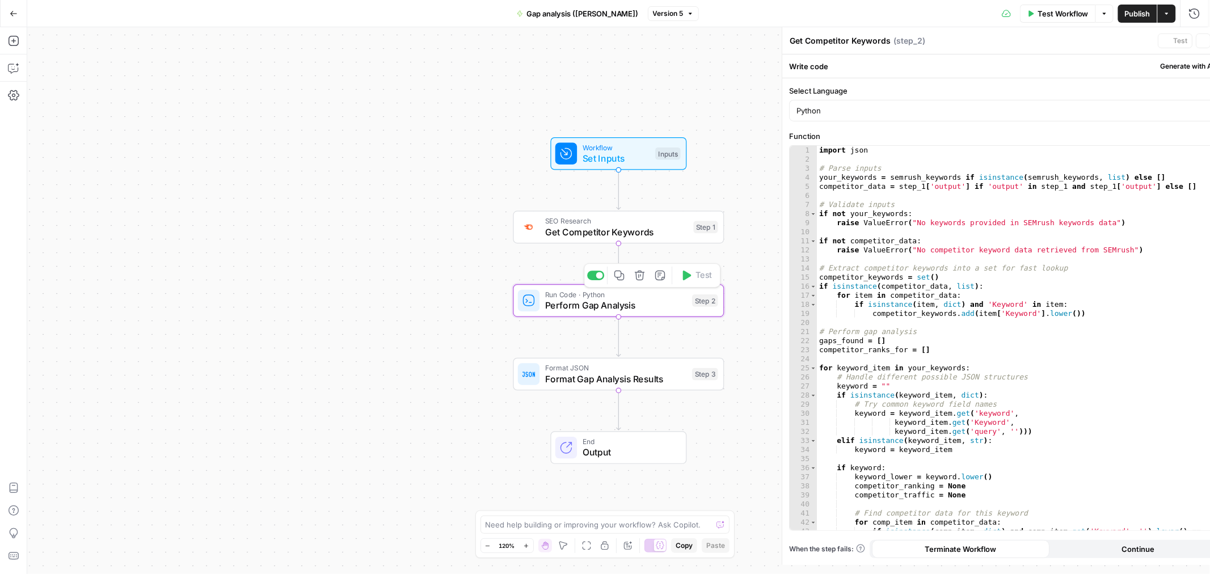
type textarea "Perform Gap Analysis"
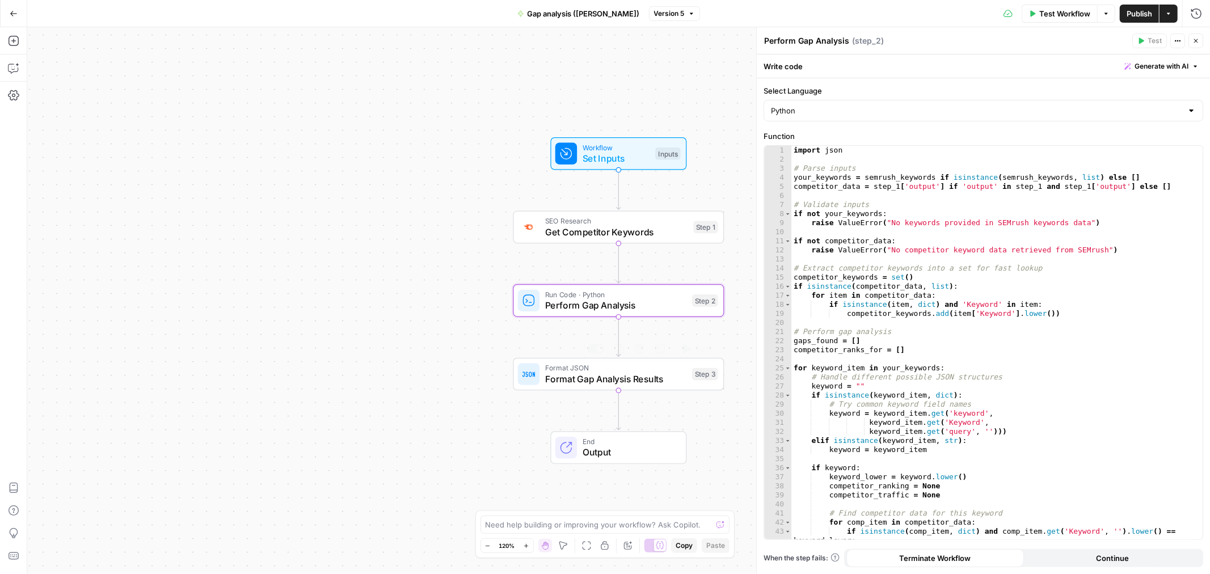
click at [637, 378] on span "Format Gap Analysis Results" at bounding box center [616, 379] width 142 height 14
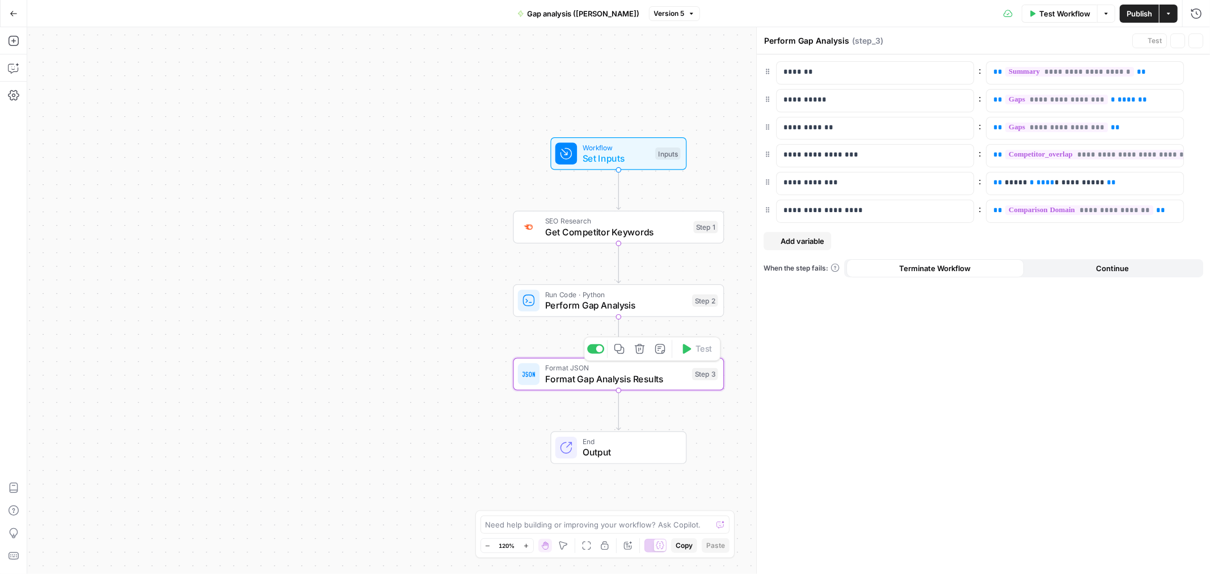
type textarea "Format Gap Analysis Results"
